Goal: Transaction & Acquisition: Obtain resource

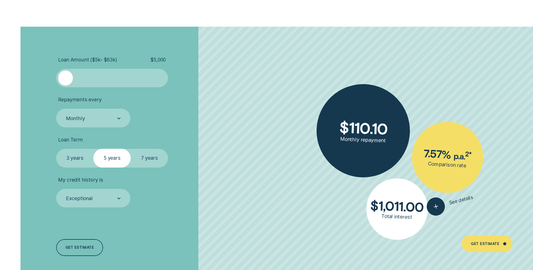
scroll to position [1302, 0]
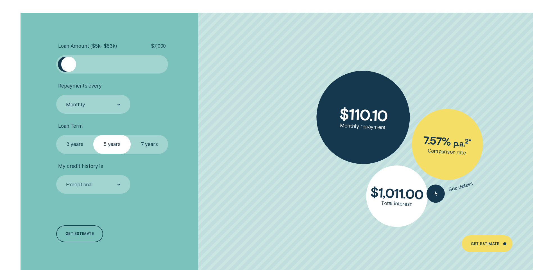
click at [68, 65] on div at bounding box center [68, 64] width 15 height 15
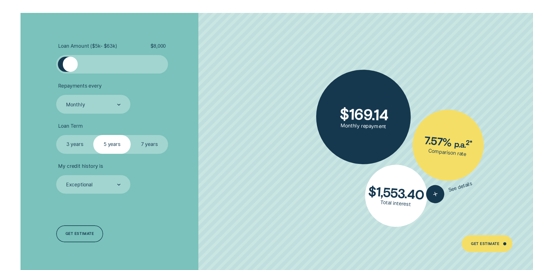
drag, startPoint x: 68, startPoint y: 64, endPoint x: 71, endPoint y: 66, distance: 3.8
click at [71, 66] on div at bounding box center [70, 64] width 15 height 15
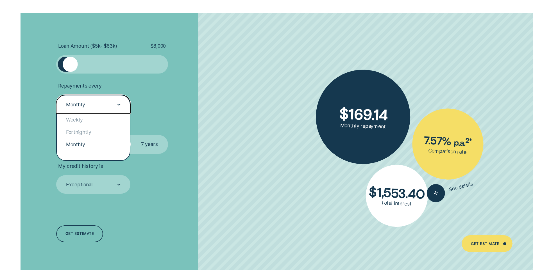
click at [118, 105] on icon at bounding box center [118, 104] width 3 height 1
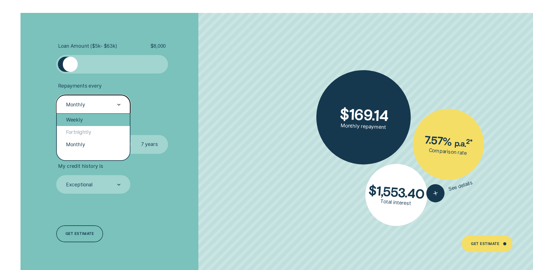
click at [82, 122] on div "Weekly" at bounding box center [93, 120] width 73 height 12
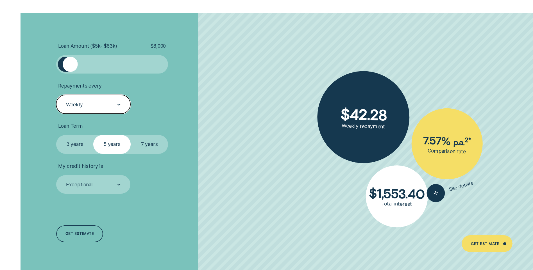
click at [114, 145] on label "5 years" at bounding box center [111, 144] width 37 height 19
click at [93, 135] on input "5 years" at bounding box center [93, 135] width 0 height 0
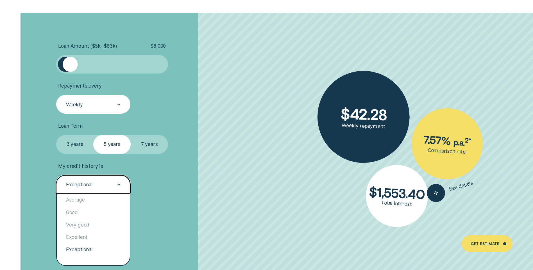
click at [119, 185] on icon at bounding box center [118, 185] width 3 height 2
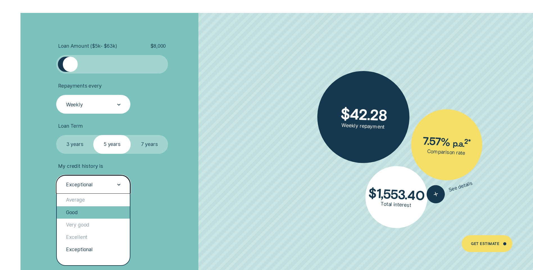
click at [88, 213] on div "Good" at bounding box center [93, 213] width 73 height 12
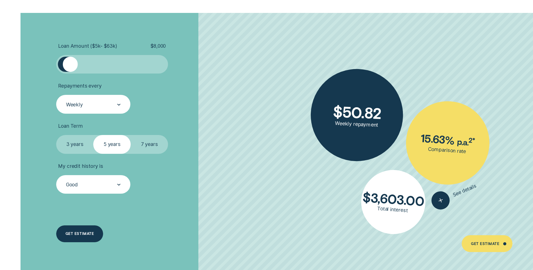
click at [84, 232] on div "Get estimate" at bounding box center [79, 233] width 28 height 3
